Goal: Task Accomplishment & Management: Use online tool/utility

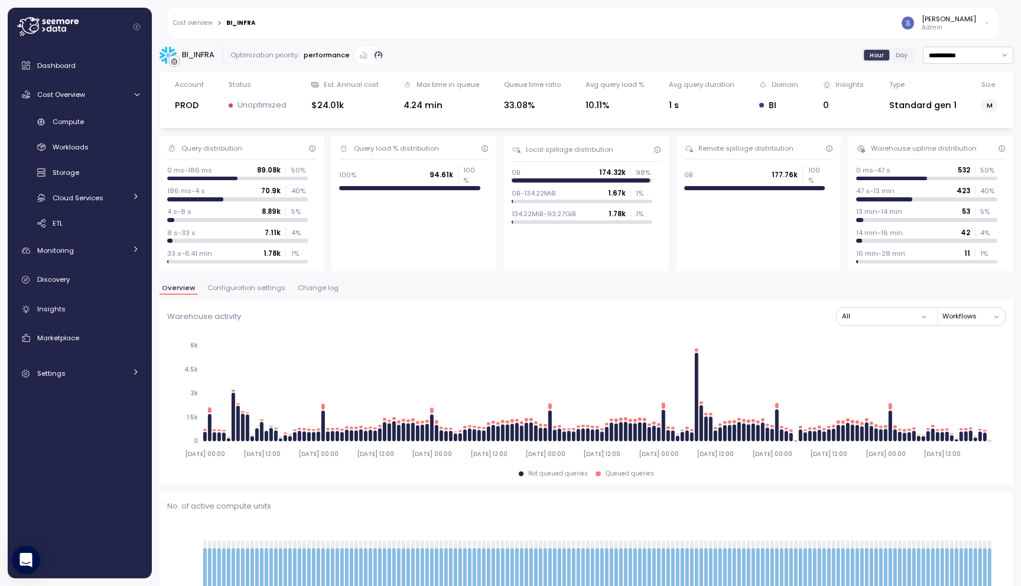
click at [245, 287] on span "Configuration settings" at bounding box center [246, 288] width 78 height 6
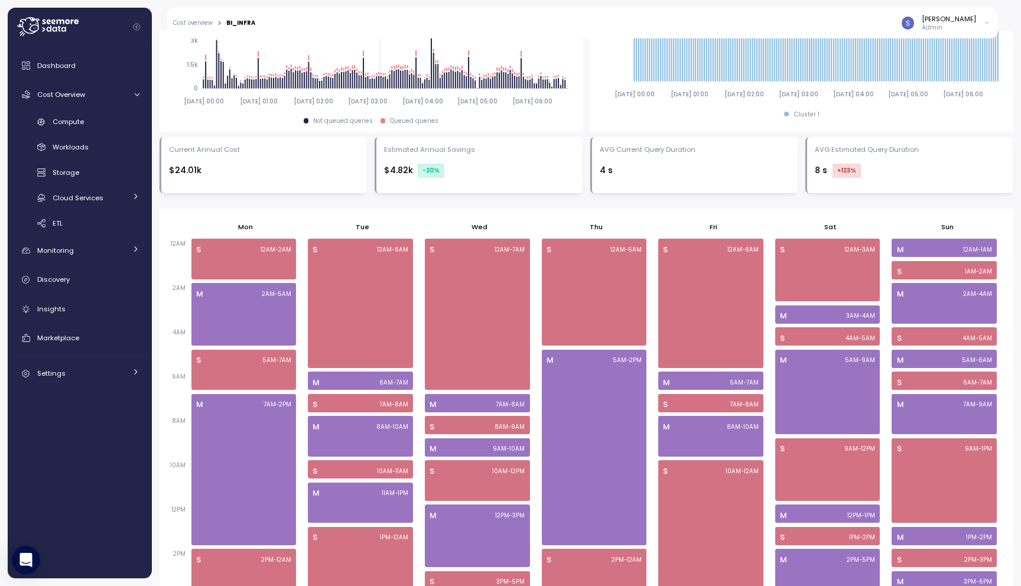
scroll to position [565, 0]
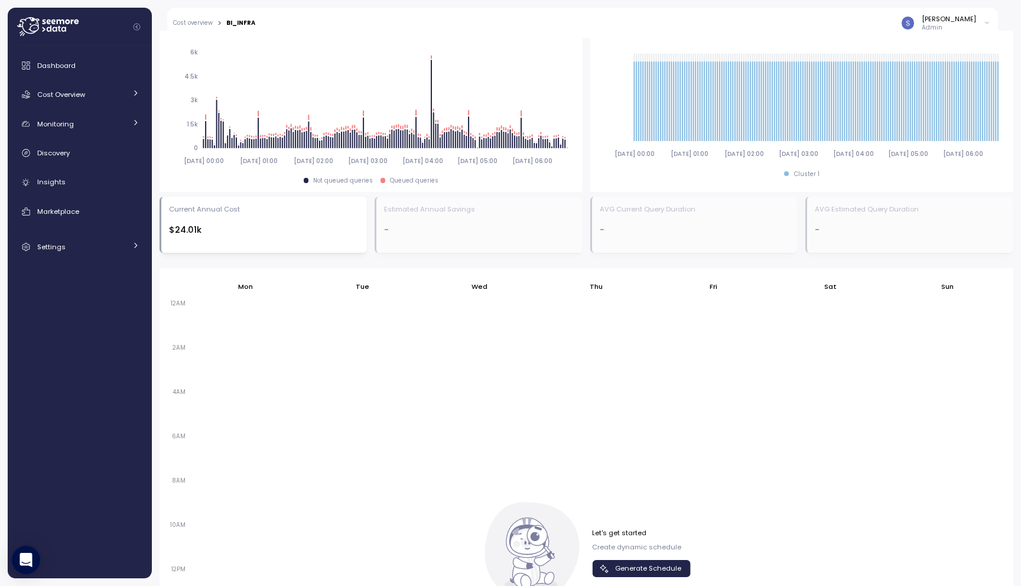
scroll to position [762, 0]
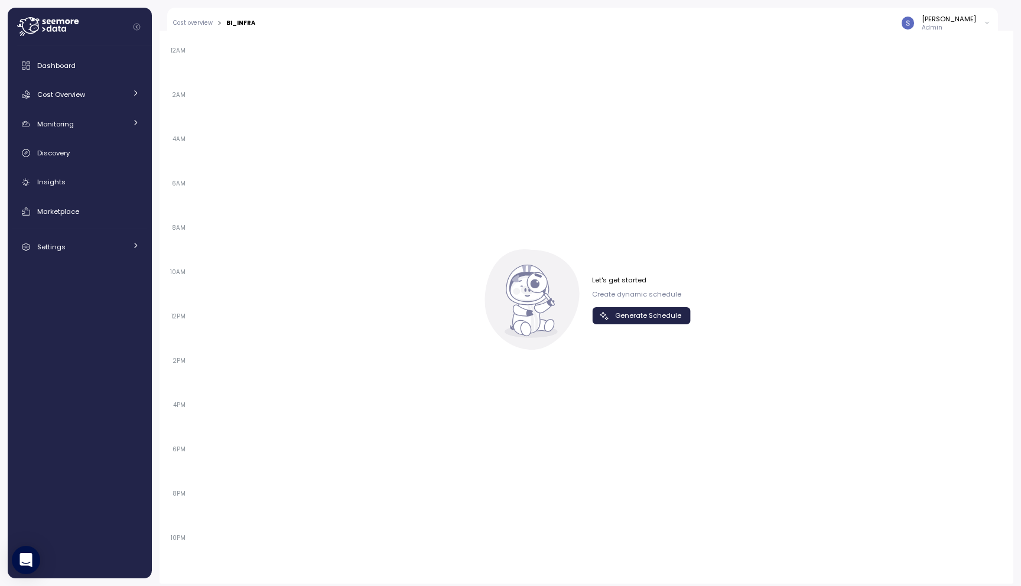
click at [644, 315] on span "Generate Schedule" at bounding box center [648, 316] width 66 height 16
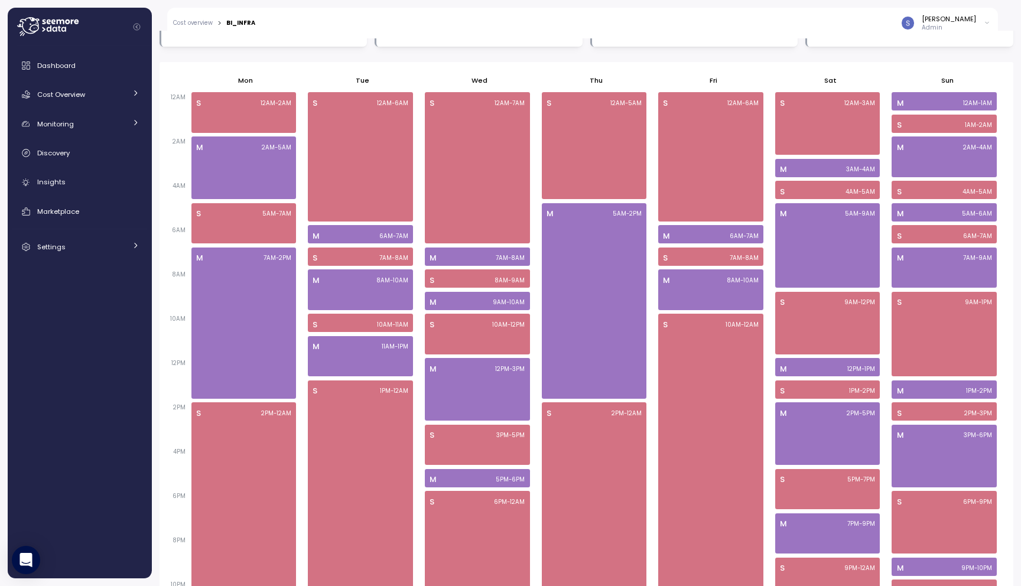
scroll to position [690, 0]
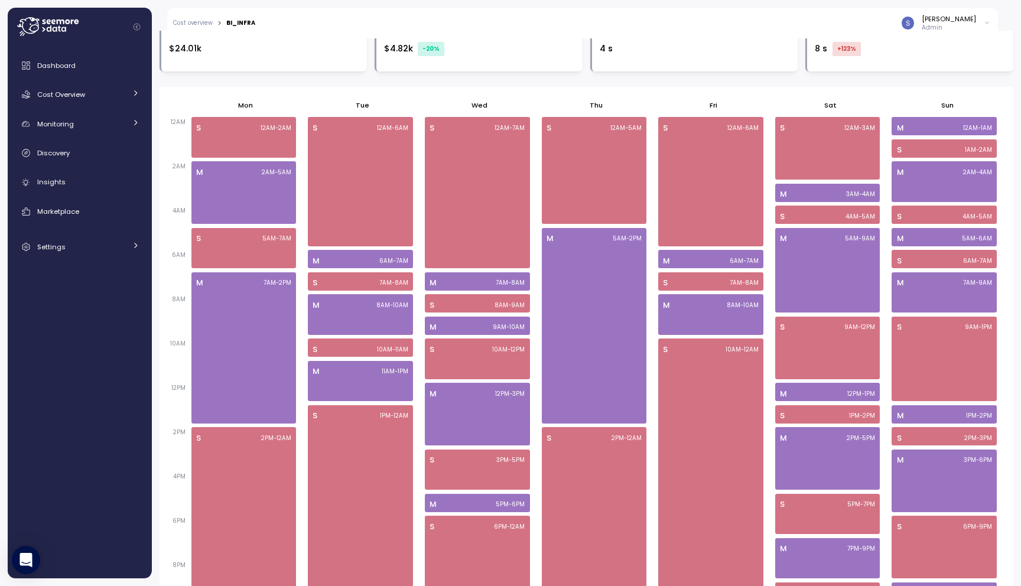
click at [133, 25] on icon "Collapse navigation" at bounding box center [137, 27] width 8 height 8
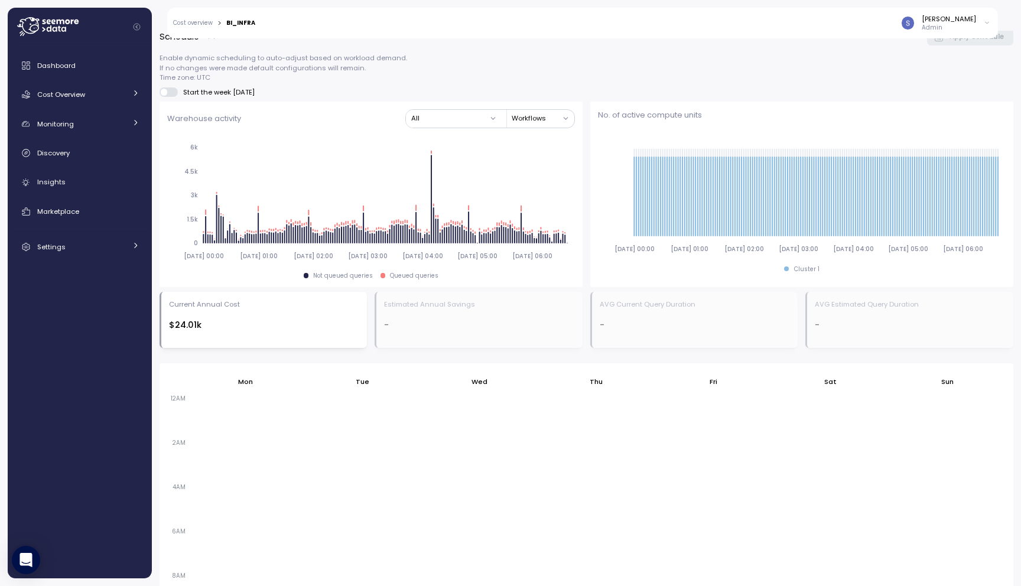
scroll to position [593, 0]
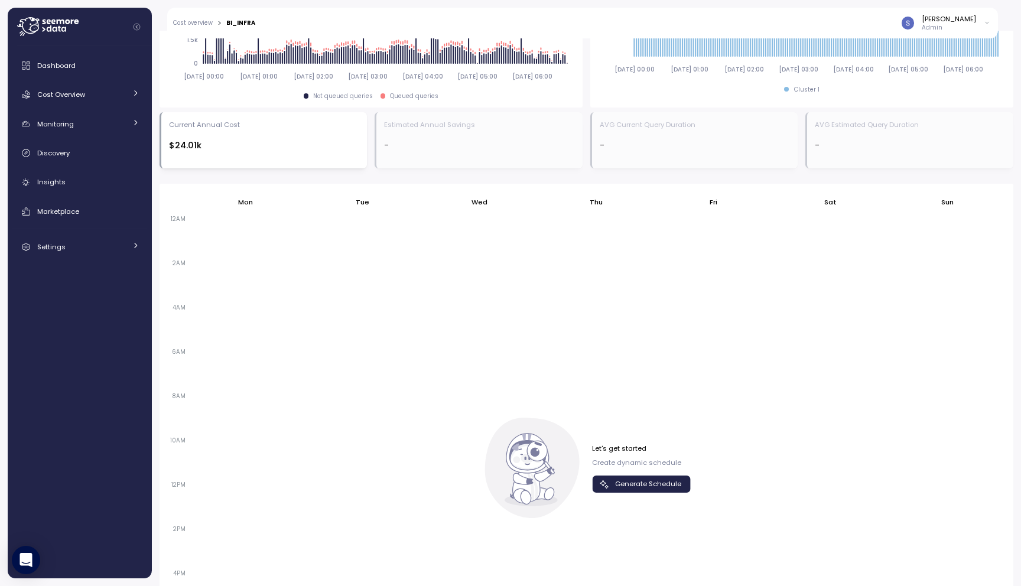
click at [627, 489] on span "Generate Schedule" at bounding box center [648, 484] width 66 height 16
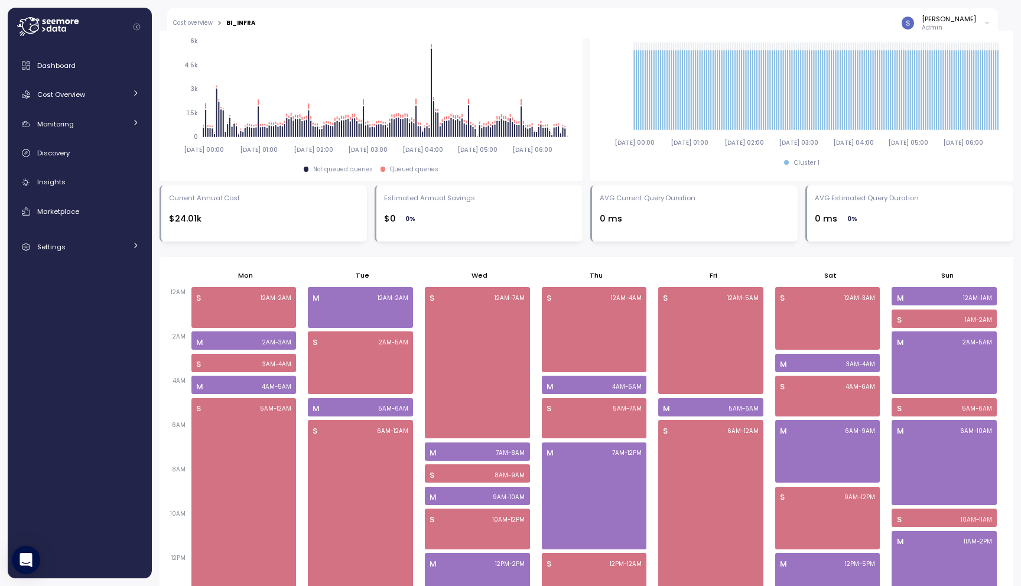
scroll to position [767, 0]
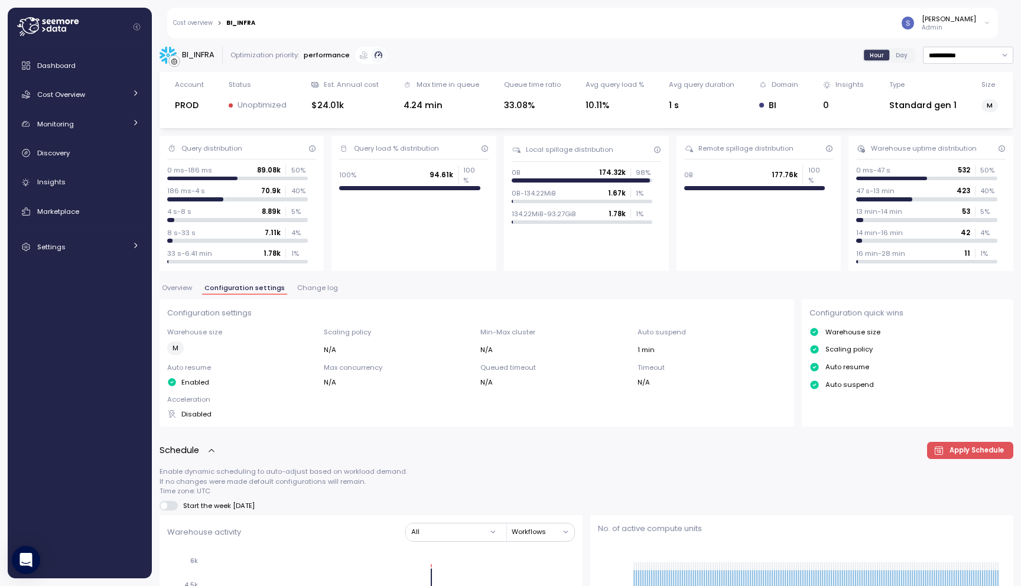
scroll to position [767, 0]
